Goal: Information Seeking & Learning: Learn about a topic

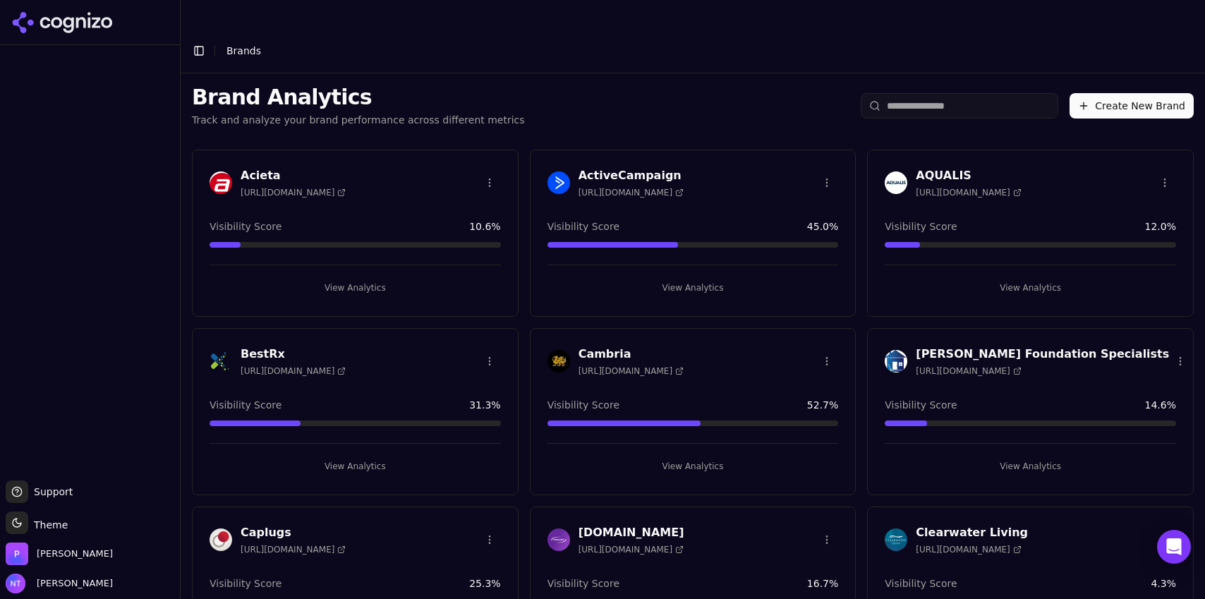
click at [662, 73] on div "Brand Analytics Track and analyze your brand performance across different metri…" at bounding box center [693, 105] width 1024 height 65
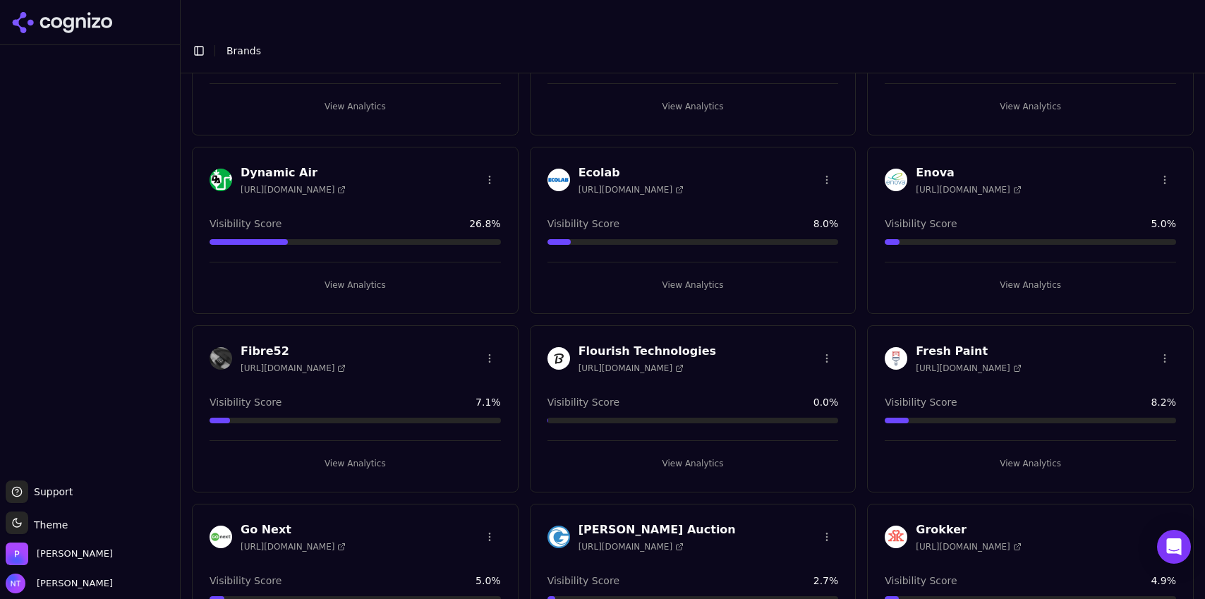
click at [989, 452] on button "View Analytics" at bounding box center [1029, 463] width 291 height 23
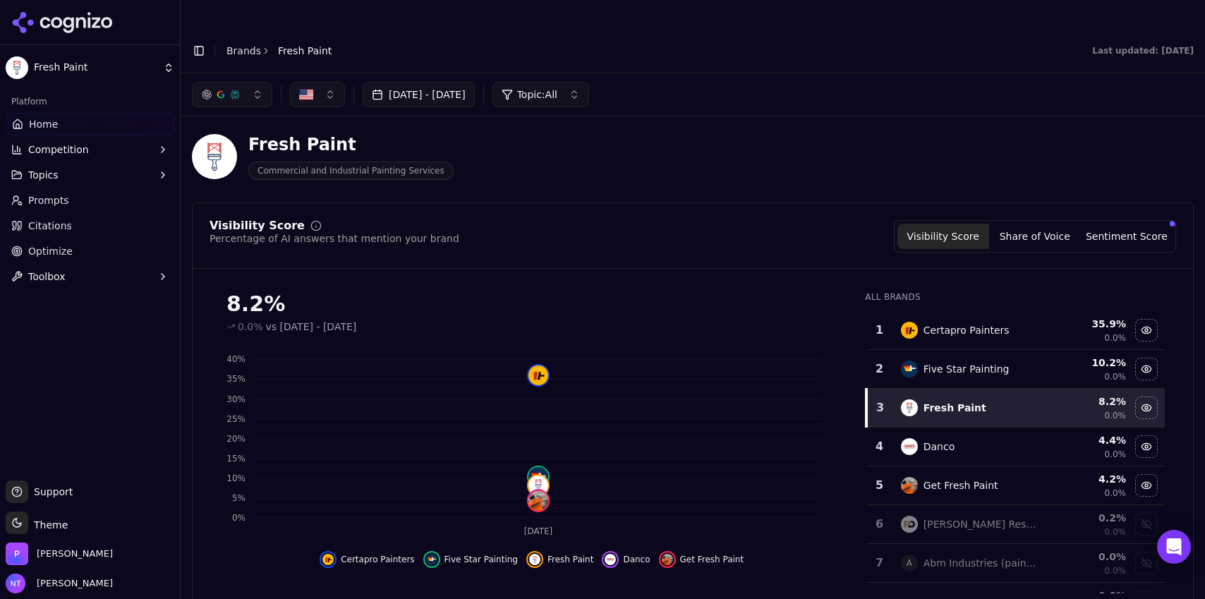
scroll to position [4, 0]
drag, startPoint x: 1200, startPoint y: 49, endPoint x: 1203, endPoint y: 159, distance: 109.3
click at [1203, 159] on main "Toggle Sidebar Brands Fresh Paint Last updated: [DATE] [DATE] 28, 2025 - [DATE]…" at bounding box center [693, 327] width 1024 height 599
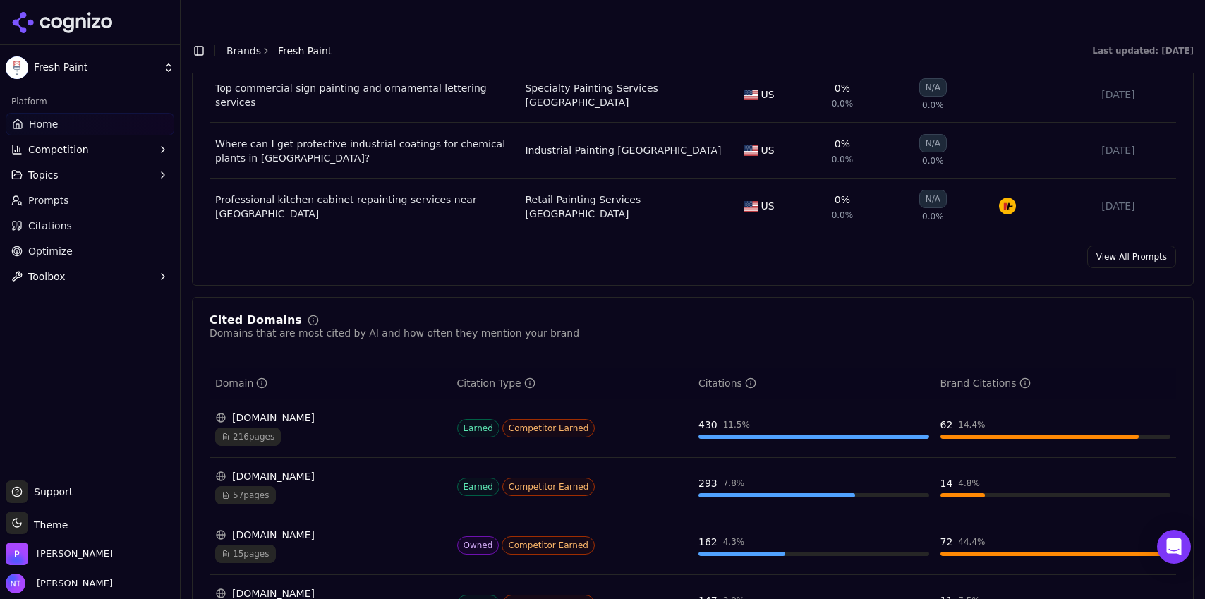
scroll to position [1198, 0]
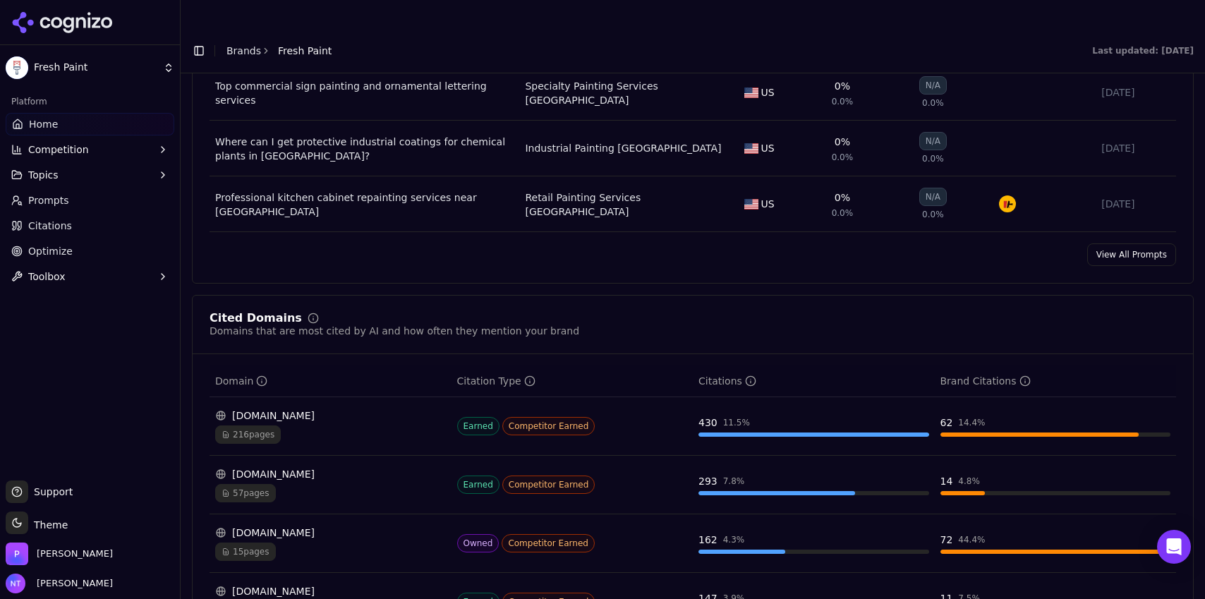
click at [317, 408] on div "[DOMAIN_NAME] 216 pages" at bounding box center [330, 425] width 231 height 35
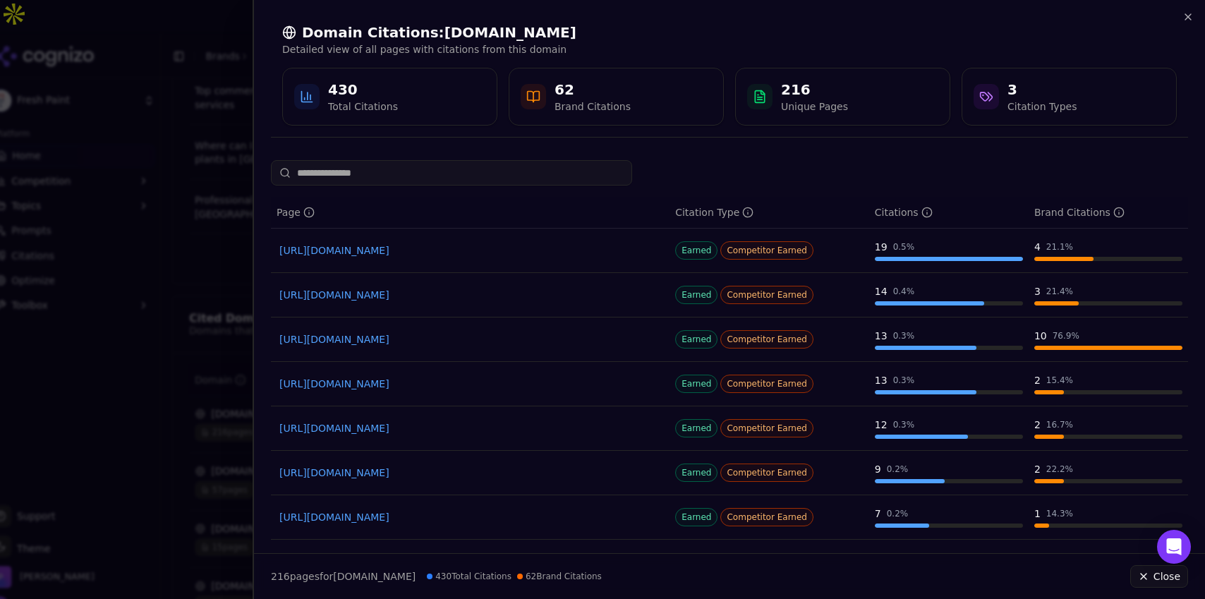
click at [542, 250] on link "[URL][DOMAIN_NAME]" at bounding box center [470, 250] width 382 height 14
click at [525, 344] on link "[URL][DOMAIN_NAME]" at bounding box center [470, 339] width 382 height 14
click at [1185, 18] on icon "button" at bounding box center [1187, 16] width 11 height 11
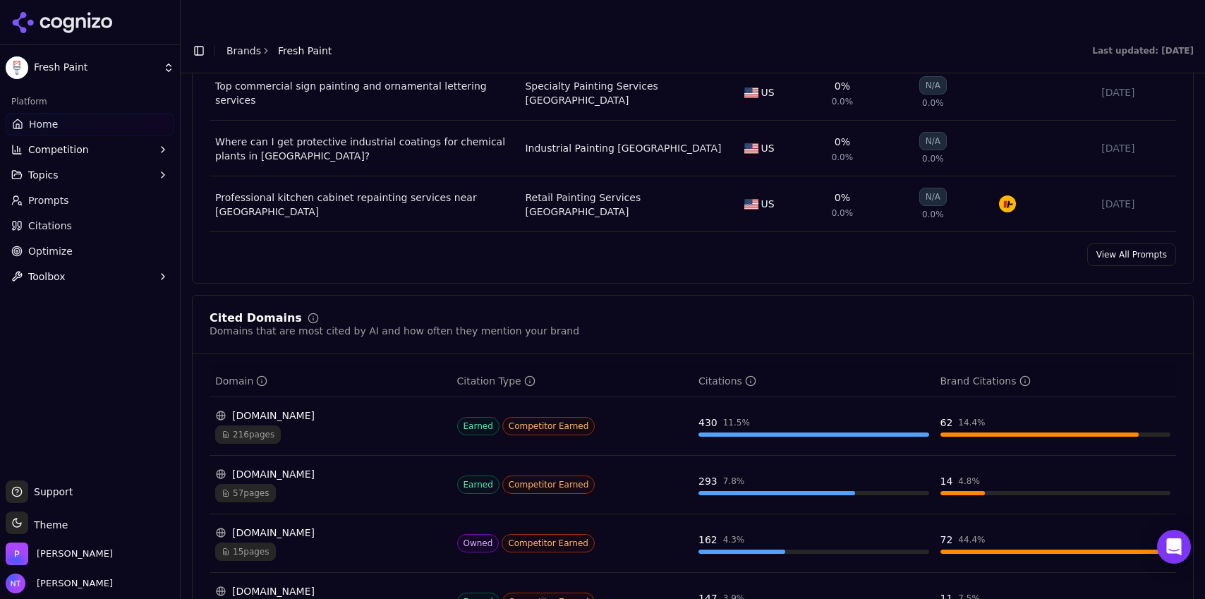
click at [341, 484] on div "57 pages" at bounding box center [330, 493] width 231 height 18
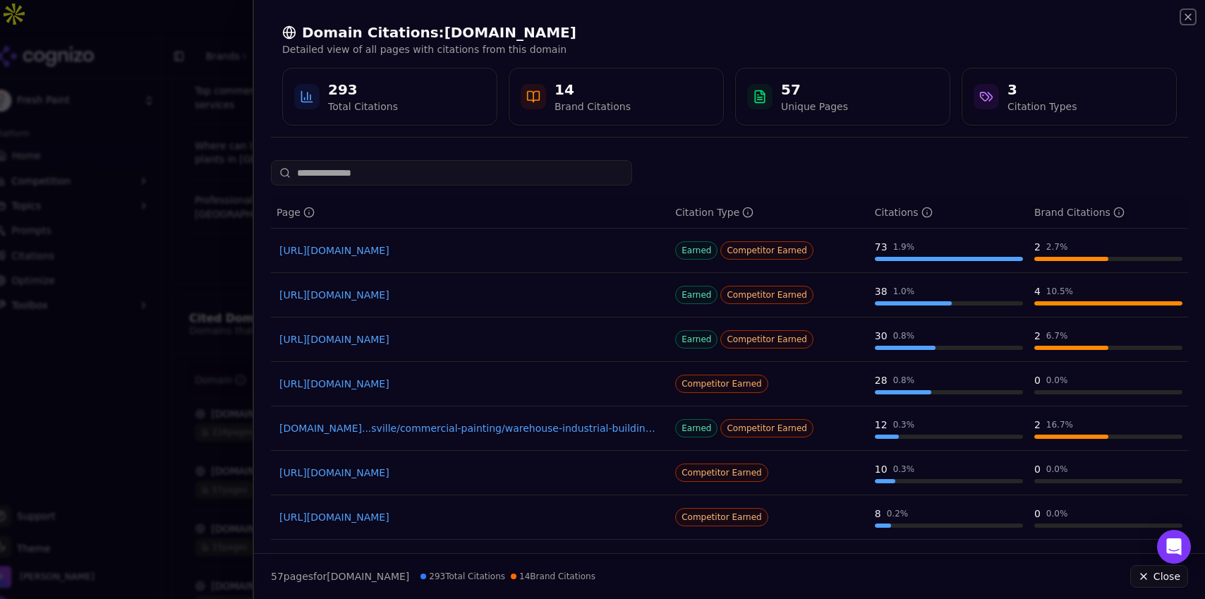
click at [1185, 18] on icon "button" at bounding box center [1187, 16] width 11 height 11
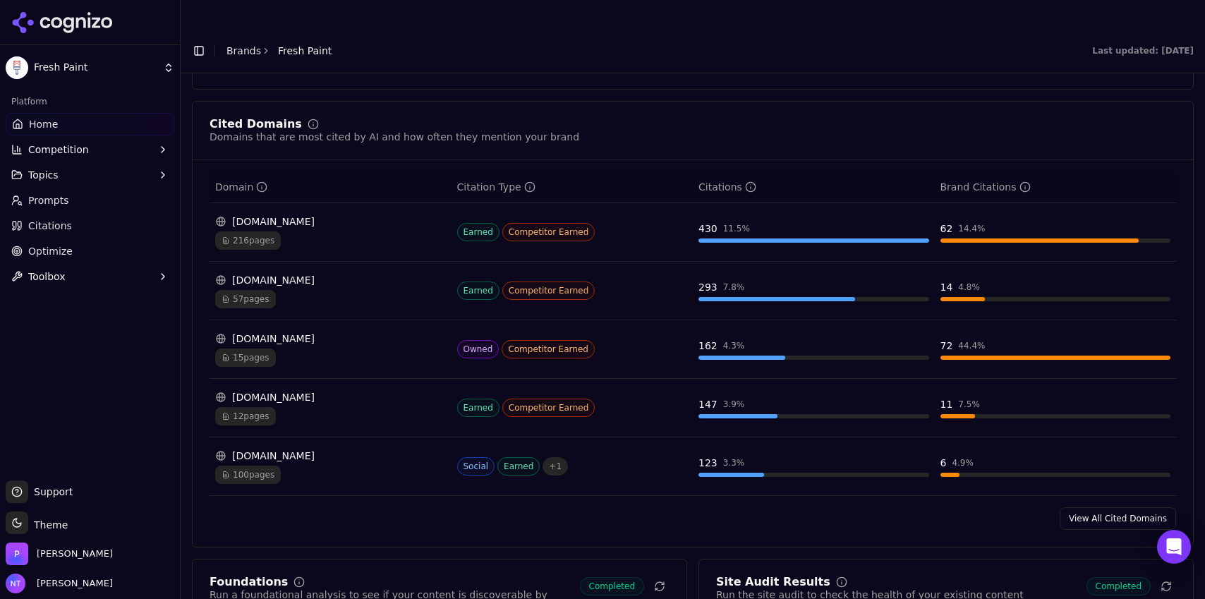
scroll to position [1408, 0]
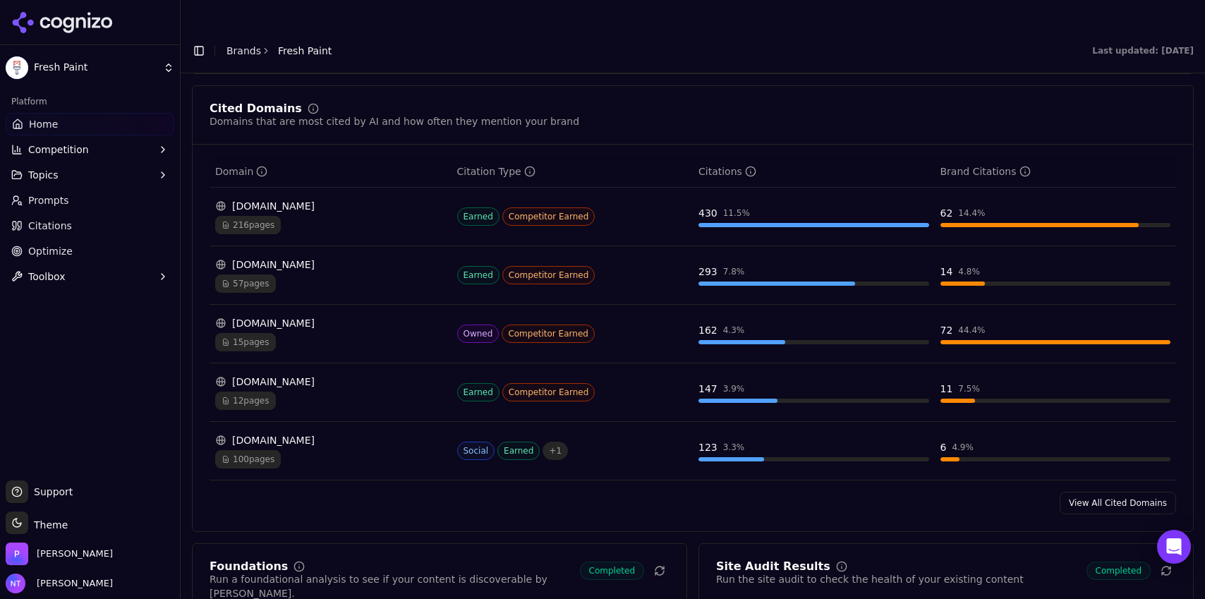
click at [1081, 492] on link "View All Cited Domains" at bounding box center [1117, 503] width 116 height 23
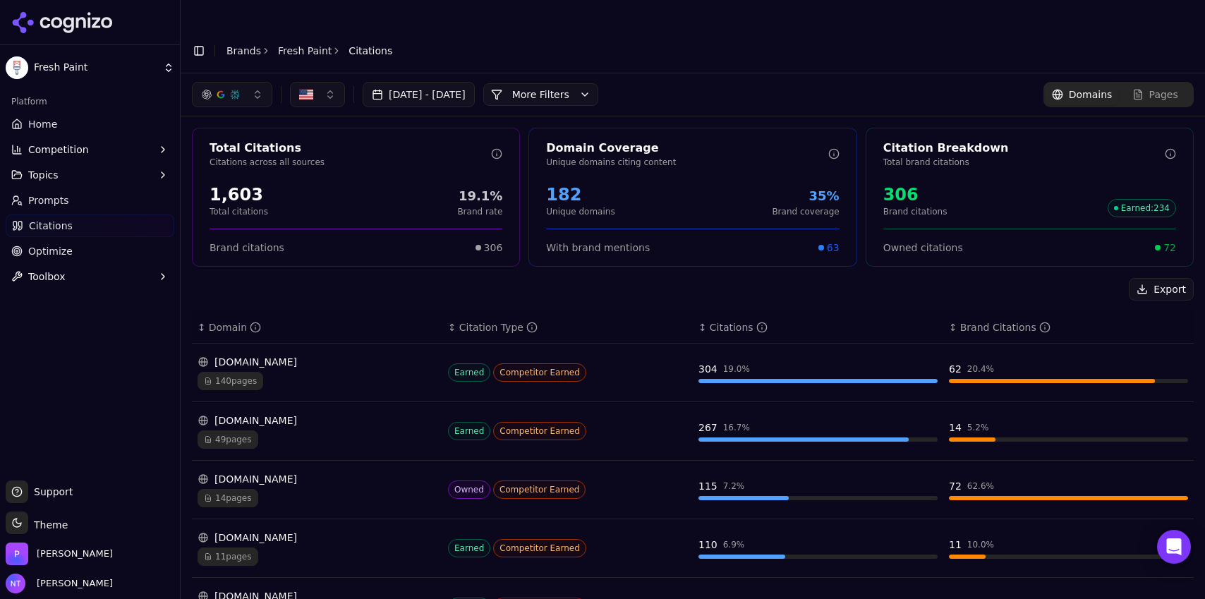
click at [357, 355] on div "[DOMAIN_NAME]" at bounding box center [316, 362] width 239 height 14
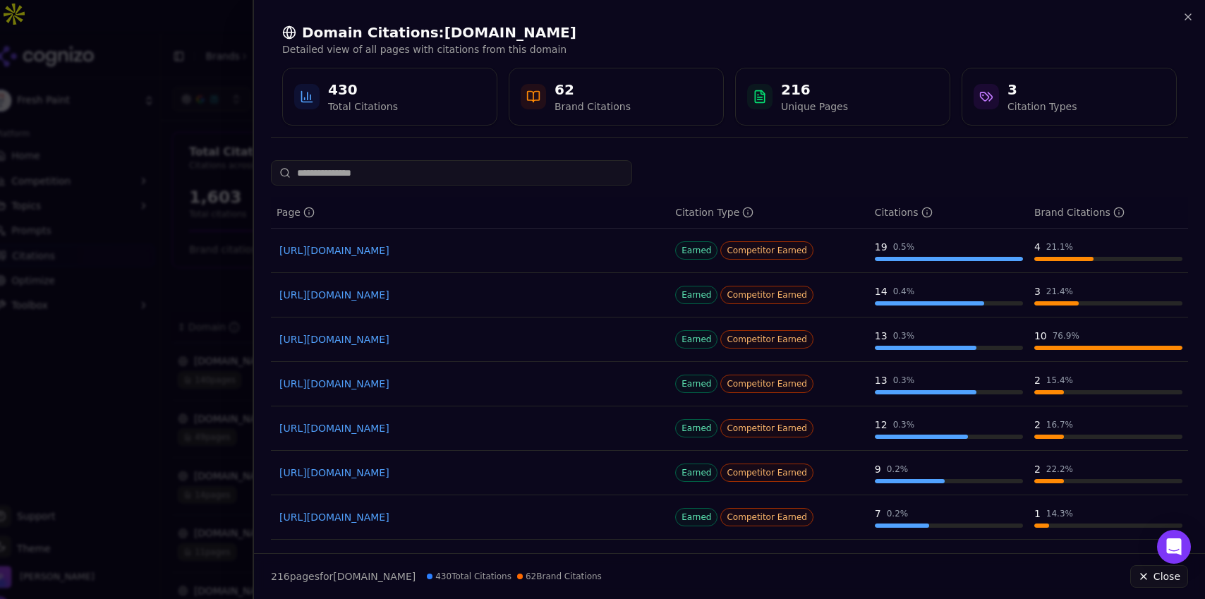
click at [1193, 27] on div "Domain Citations: [DOMAIN_NAME] Detailed view of all pages with citations from …" at bounding box center [729, 74] width 951 height 149
click at [1191, 21] on icon "button" at bounding box center [1187, 16] width 11 height 11
